Goal: Task Accomplishment & Management: Manage account settings

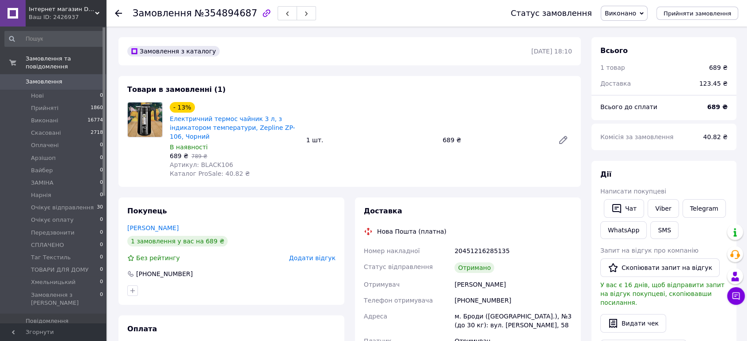
click at [217, 161] on span "Артикул: BLACK106" at bounding box center [201, 164] width 63 height 7
copy span "BLACK106"
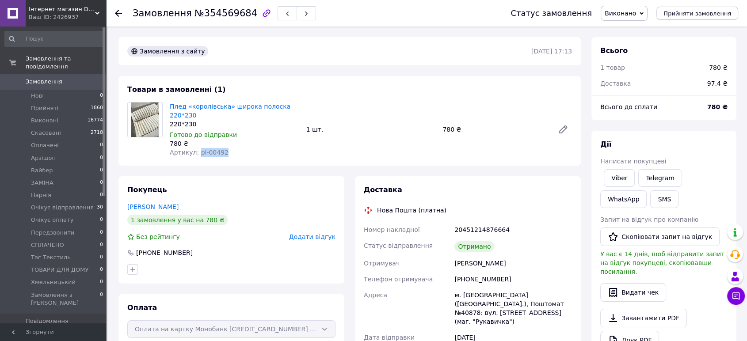
drag, startPoint x: 196, startPoint y: 148, endPoint x: 221, endPoint y: 151, distance: 25.8
click at [221, 151] on div "Артикул: pl-00492" at bounding box center [235, 152] width 130 height 9
copy span "pl-00492"
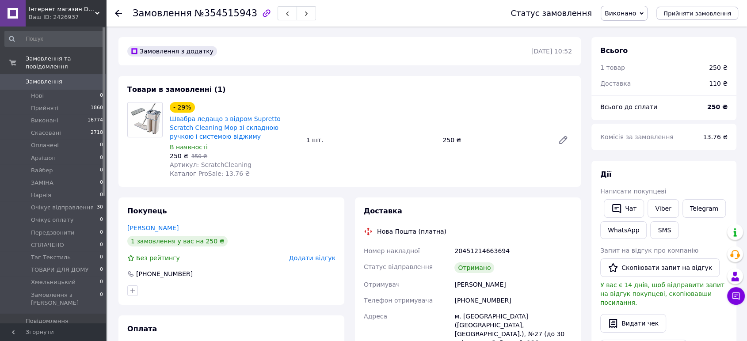
click at [213, 164] on span "Артикул: ScratchCleaning" at bounding box center [211, 164] width 82 height 7
click at [212, 163] on span "Артикул: ScratchCleaning" at bounding box center [211, 164] width 82 height 7
click at [226, 165] on span "Артикул: ScratchCleaning" at bounding box center [211, 164] width 82 height 7
copy span "ScratchCleaning"
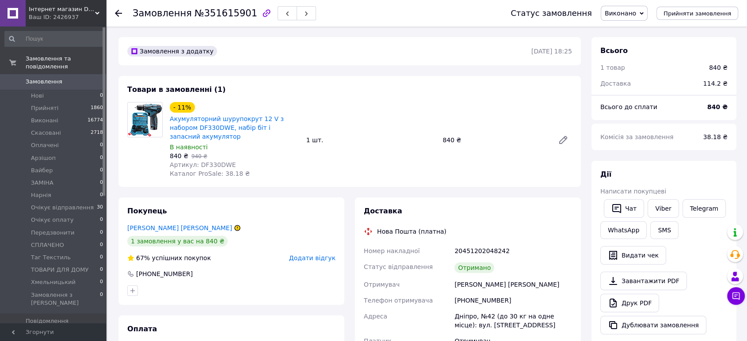
click at [218, 161] on span "Артикул: DF330DWE" at bounding box center [203, 164] width 66 height 7
click at [217, 161] on span "Артикул: DF330DWE" at bounding box center [203, 164] width 66 height 7
copy span "DF330DWE"
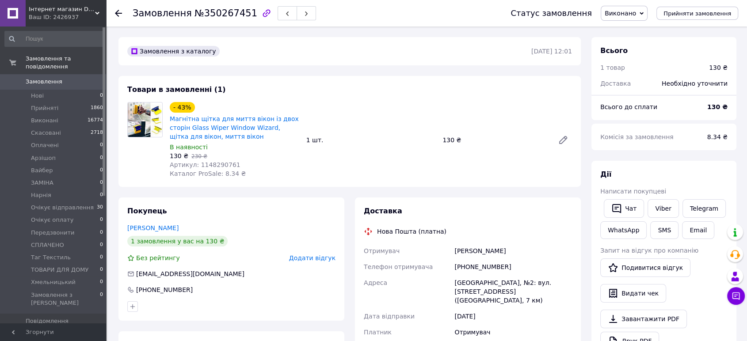
click at [219, 162] on span "Артикул: 1148290761" at bounding box center [205, 164] width 71 height 7
copy span "1148290761"
